Goal: Transaction & Acquisition: Book appointment/travel/reservation

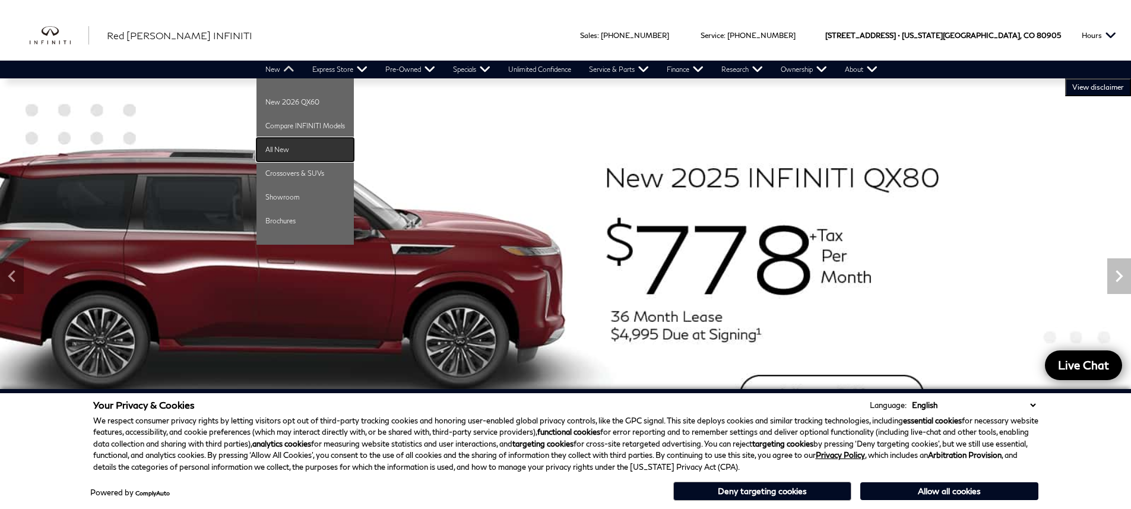
click at [296, 147] on link "All New" at bounding box center [304, 150] width 97 height 24
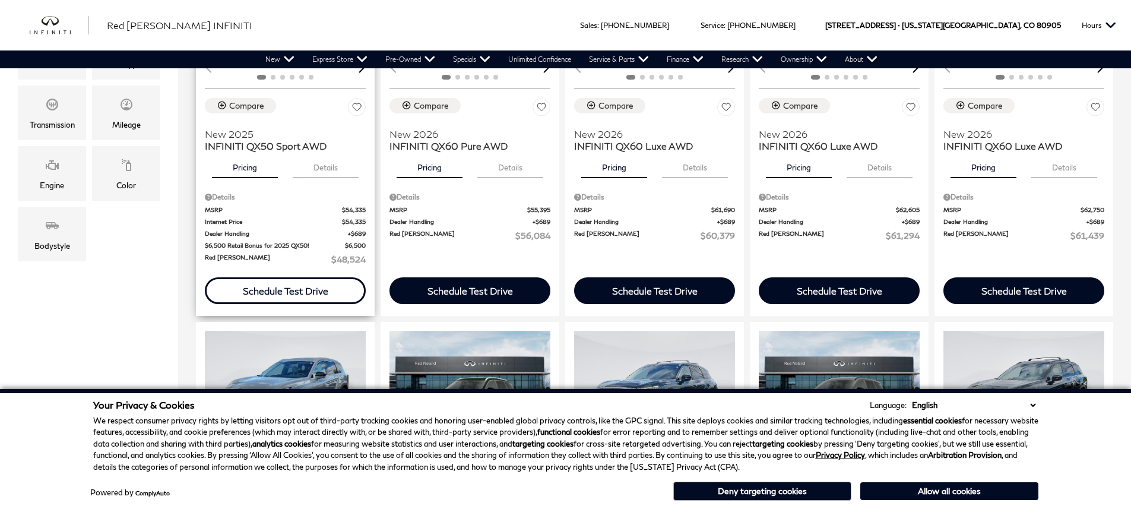
scroll to position [455, 0]
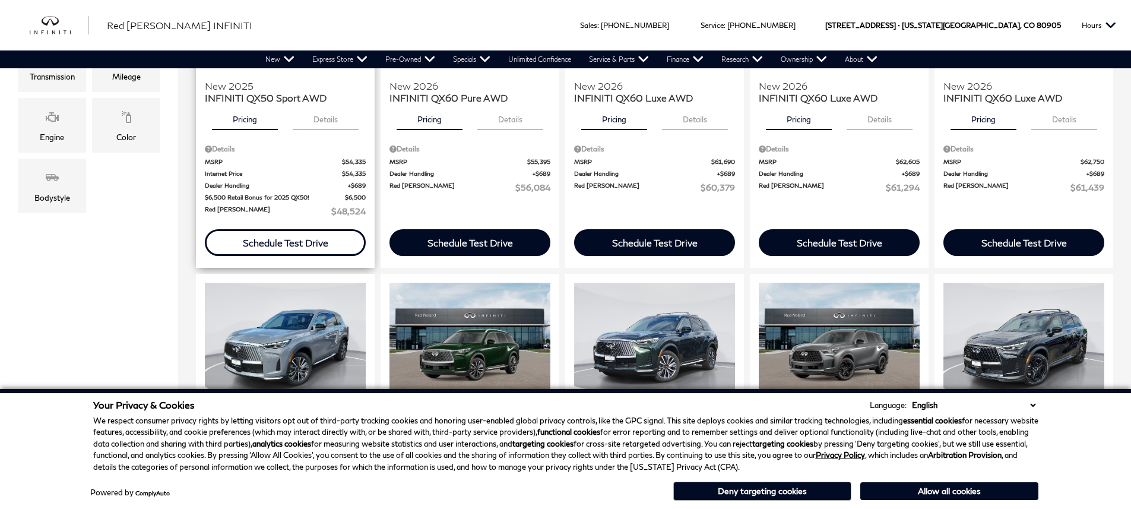
click at [315, 240] on div "Schedule Test Drive" at bounding box center [285, 242] width 85 height 11
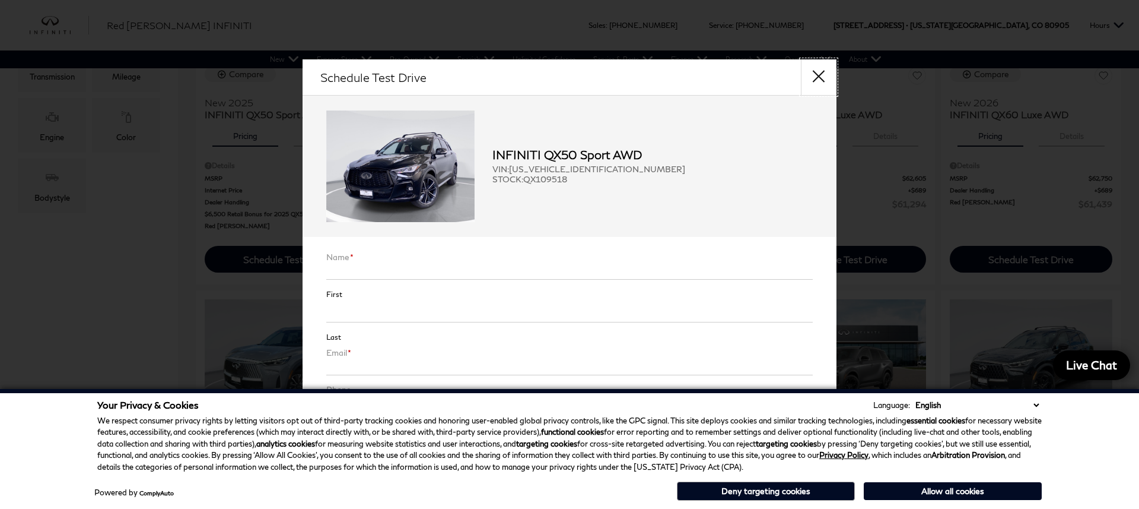
click at [827, 77] on button "close" at bounding box center [819, 77] width 36 height 36
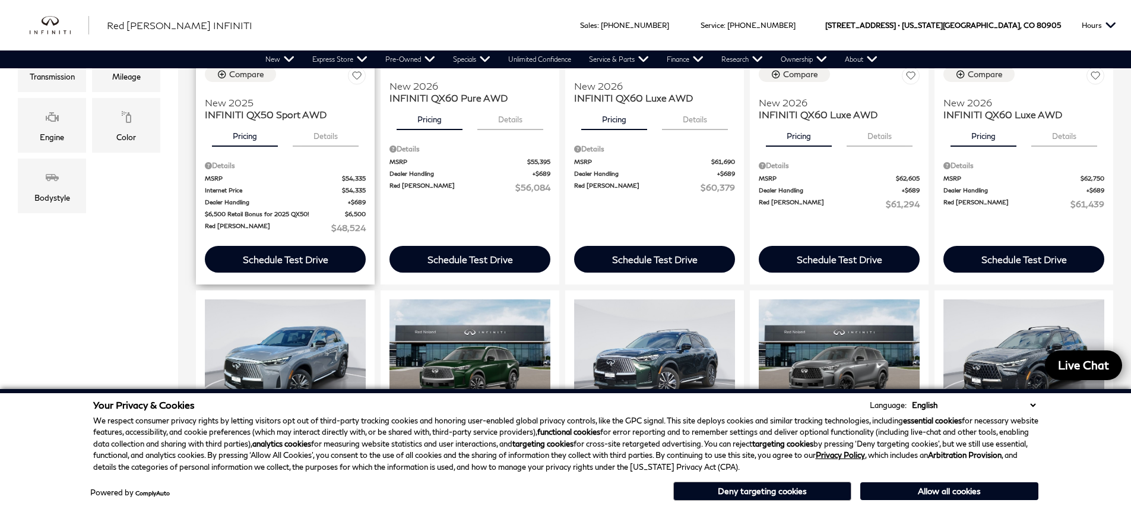
scroll to position [198, 0]
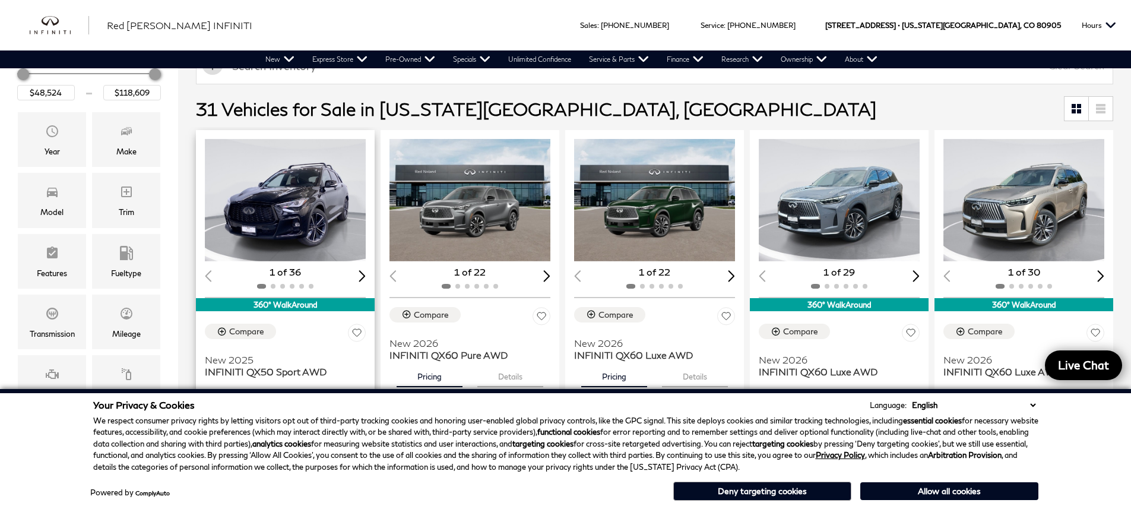
click at [297, 208] on img "1 / 2" at bounding box center [286, 200] width 163 height 122
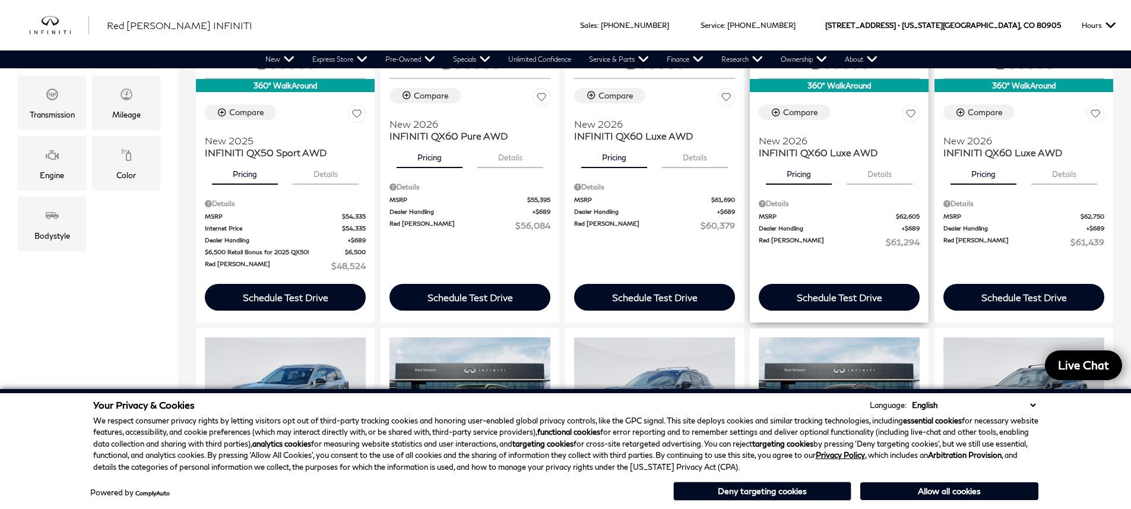
scroll to position [451, 0]
